Goal: Task Accomplishment & Management: Manage account settings

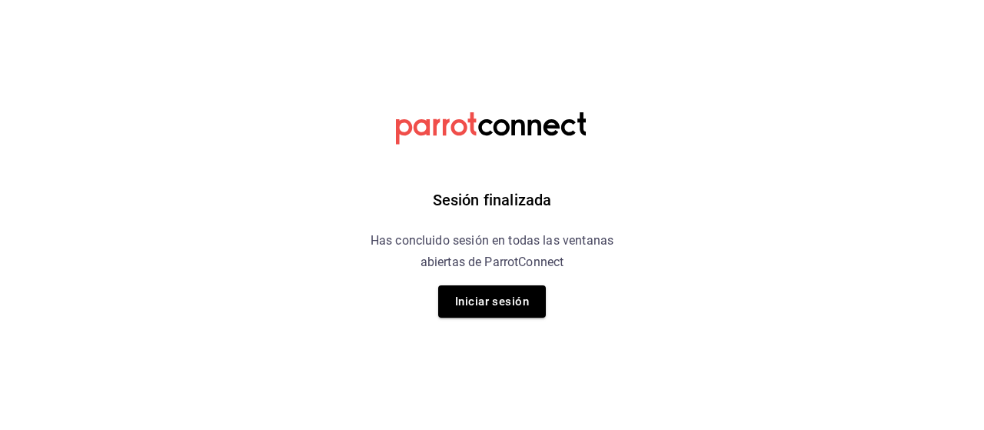
click at [497, 308] on button "Iniciar sesión" at bounding box center [492, 301] width 108 height 32
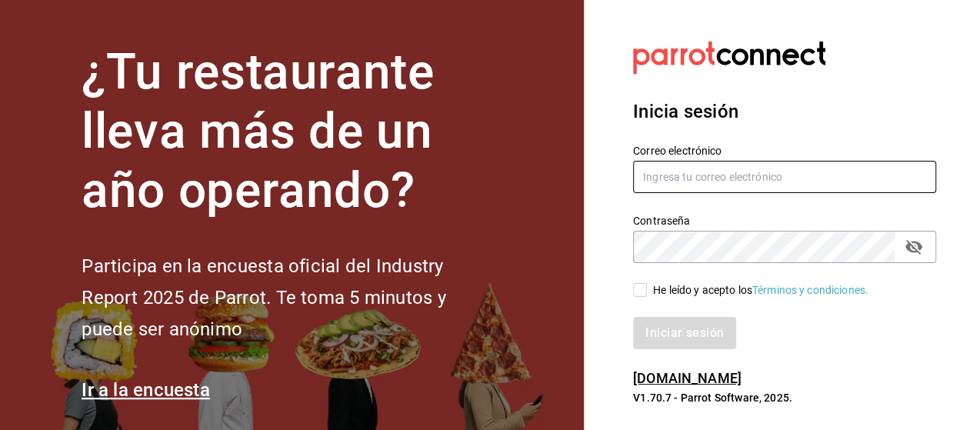
type input "[EMAIL_ADDRESS][DOMAIN_NAME]"
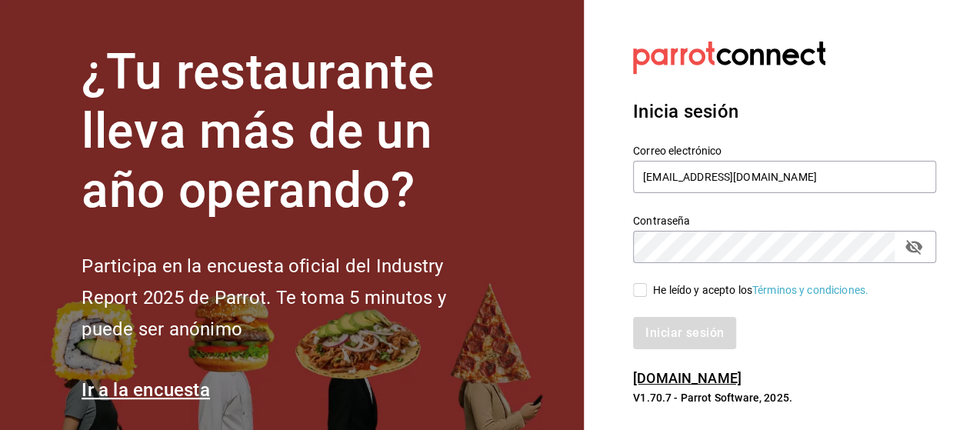
click at [643, 289] on input "He leído y acepto los Términos y condiciones." at bounding box center [640, 290] width 14 height 14
checkbox input "true"
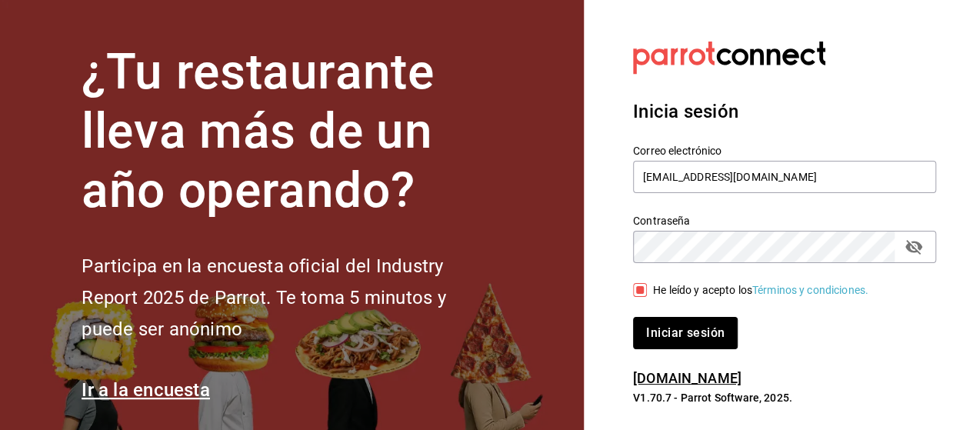
click at [705, 333] on button "Iniciar sesión" at bounding box center [685, 333] width 105 height 32
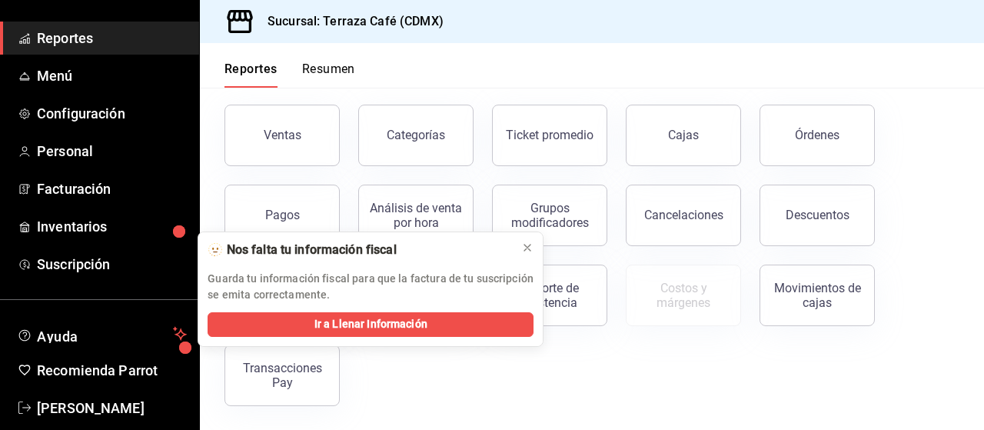
scroll to position [150, 0]
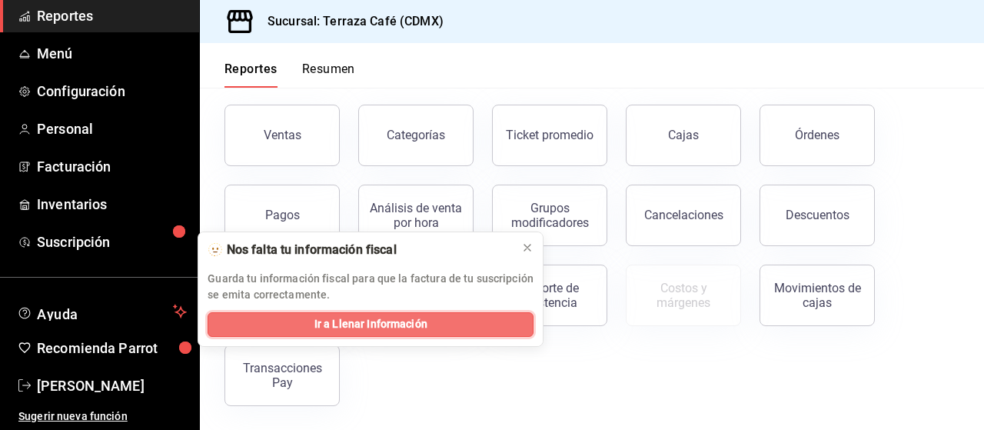
click at [366, 328] on span "Ir a Llenar Información" at bounding box center [370, 324] width 113 height 16
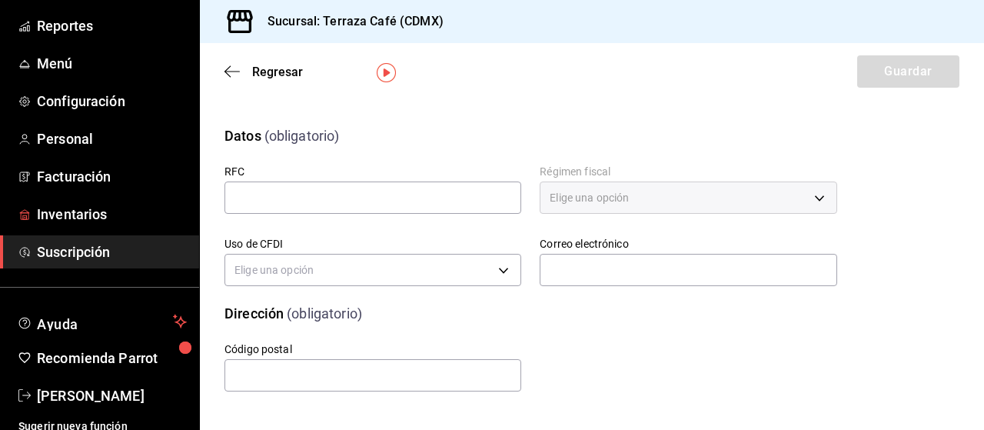
scroll to position [150, 0]
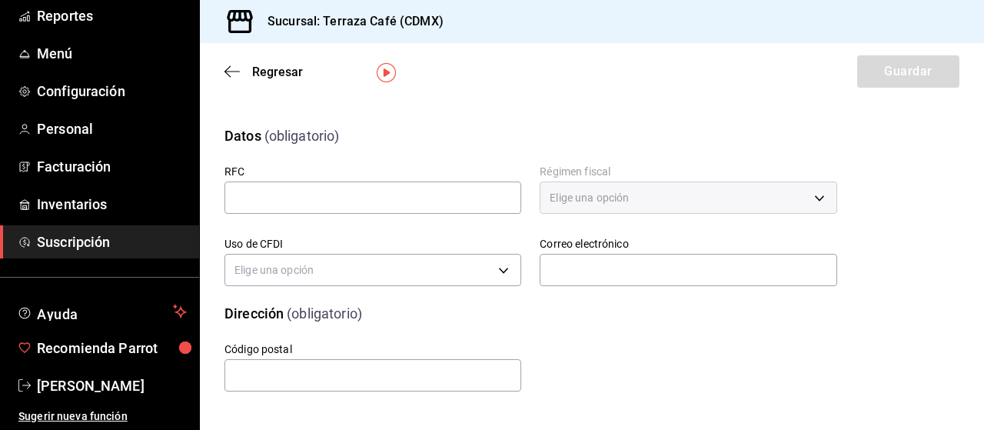
click at [123, 353] on span "Recomienda Parrot" at bounding box center [112, 348] width 150 height 21
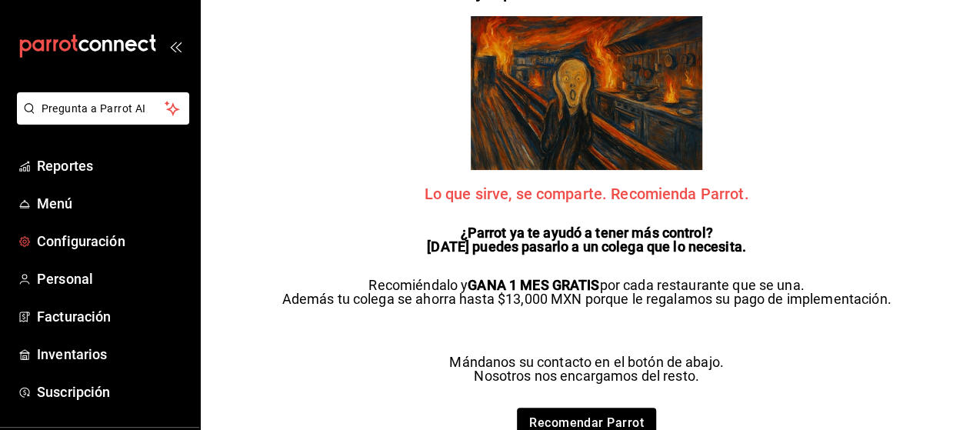
click at [107, 244] on span "Configuración" at bounding box center [112, 241] width 150 height 21
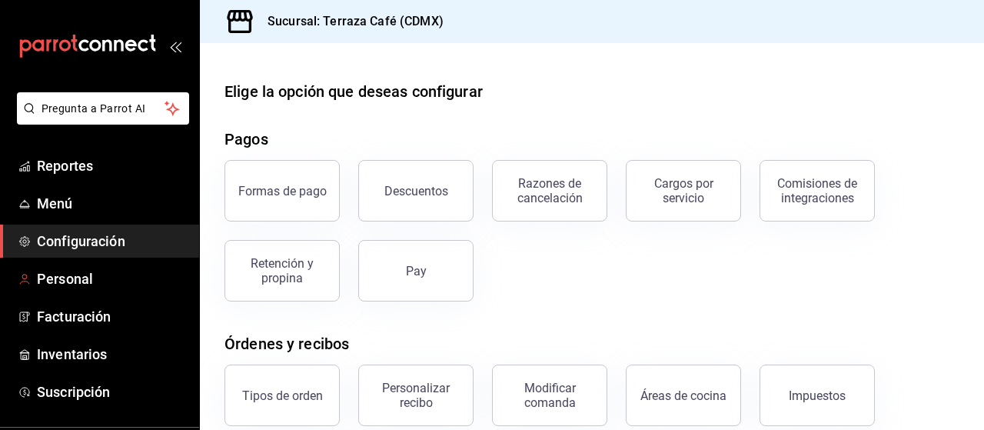
click at [98, 279] on span "Personal" at bounding box center [112, 278] width 150 height 21
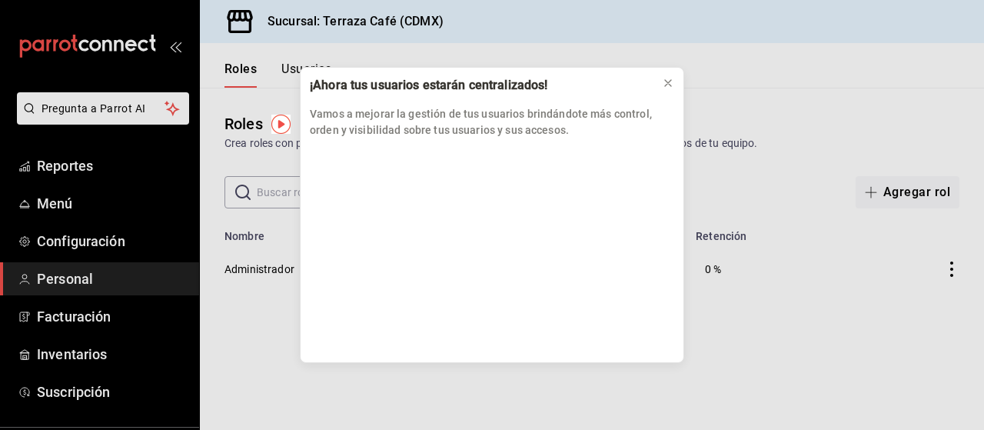
click at [269, 196] on div "¡Ahora tus usuarios estarán centralizados! Vamos a mejorar la gestión de tus us…" at bounding box center [492, 215] width 984 height 430
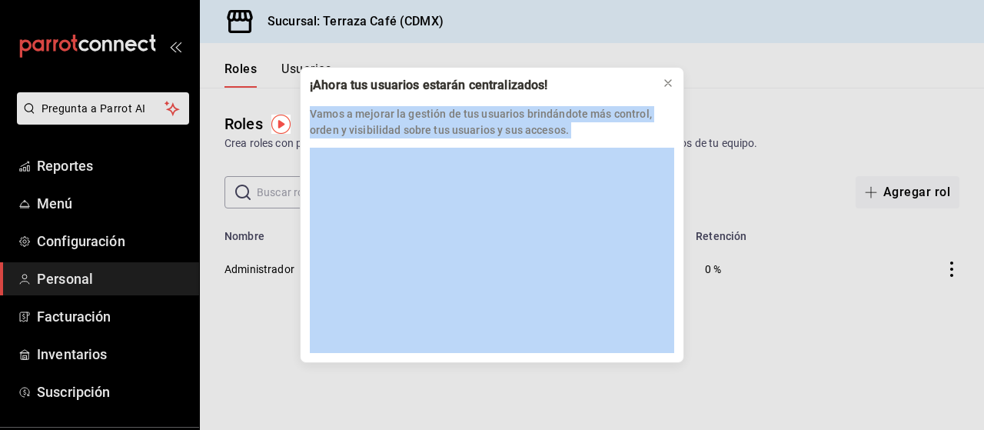
click at [768, 347] on div "¡Ahora tus usuarios estarán centralizados! Vamos a mejorar la gestión de tus us…" at bounding box center [492, 215] width 984 height 430
